Goal: Information Seeking & Learning: Learn about a topic

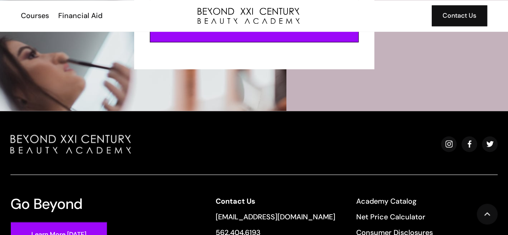
scroll to position [2283, 0]
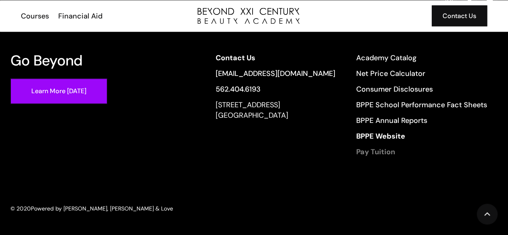
click at [369, 147] on strong "Pay Tuition" at bounding box center [375, 152] width 39 height 10
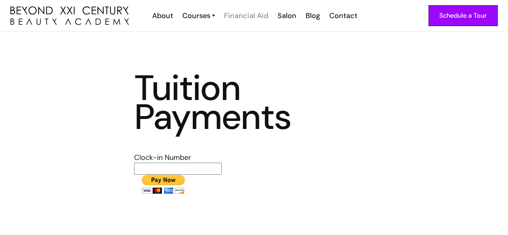
click at [231, 17] on div "Financial Aid" at bounding box center [246, 15] width 44 height 10
